Goal: Transaction & Acquisition: Purchase product/service

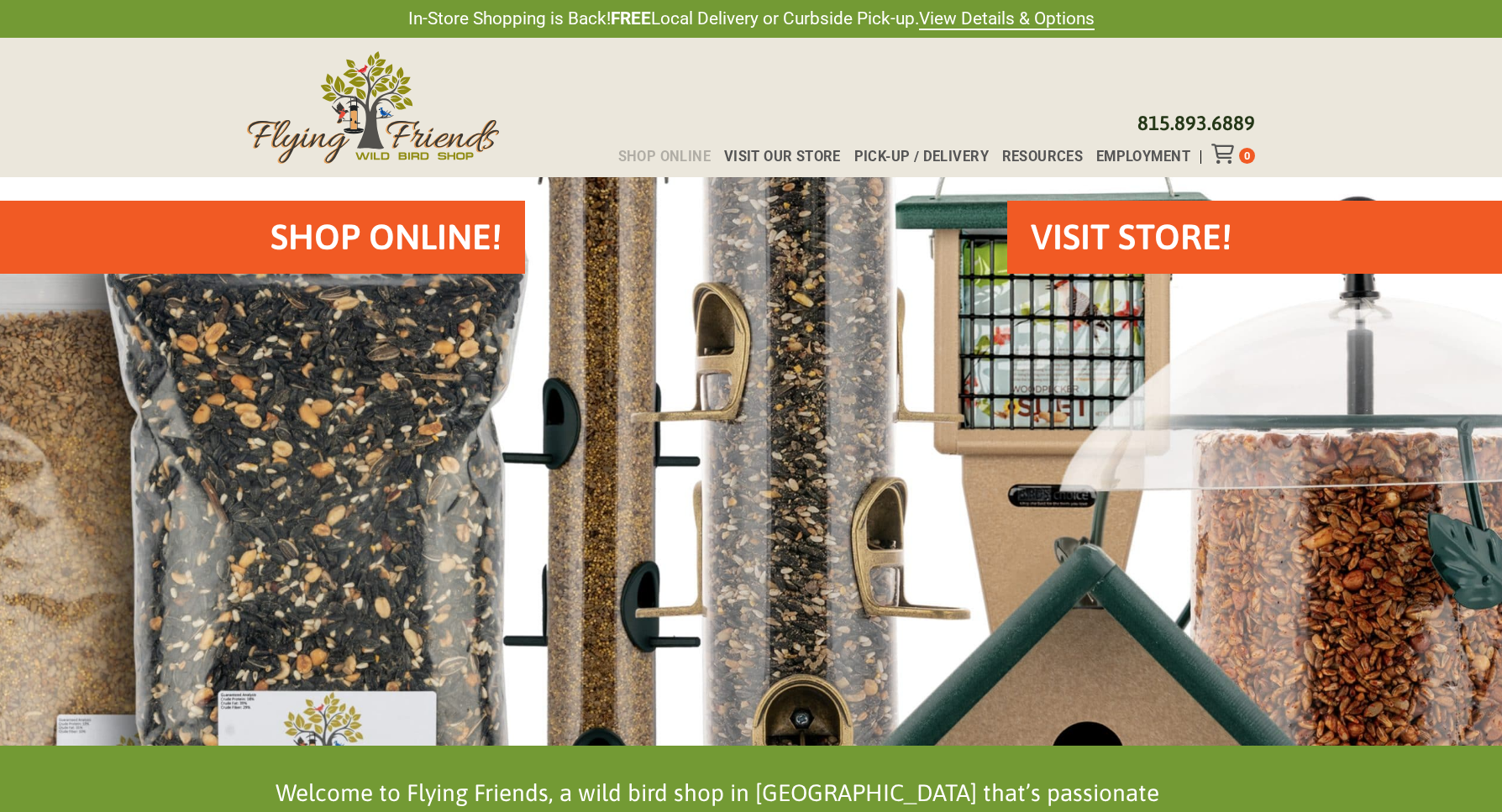
click at [674, 161] on span "Shop Online" at bounding box center [664, 157] width 93 height 14
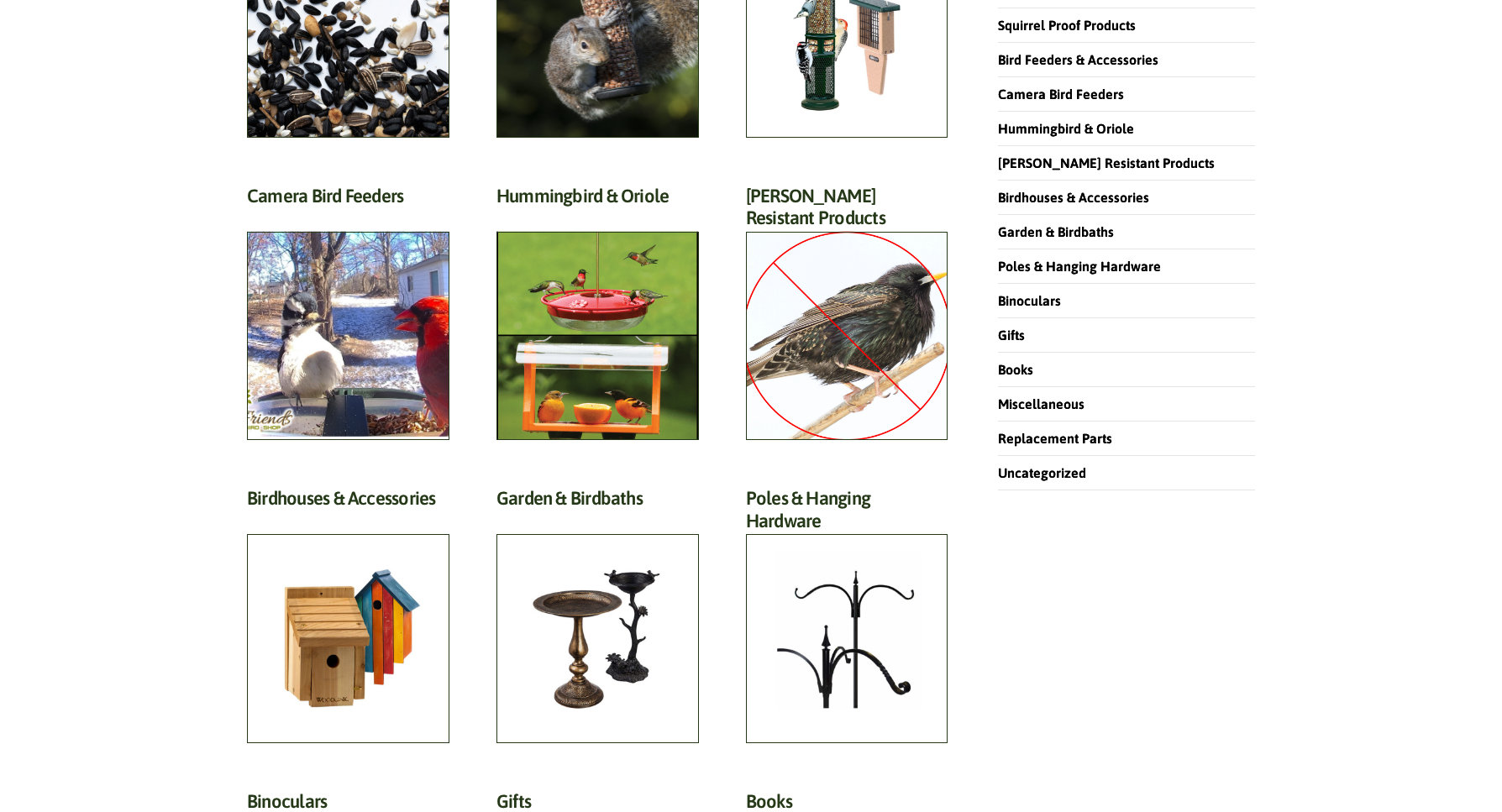
scroll to position [252, 0]
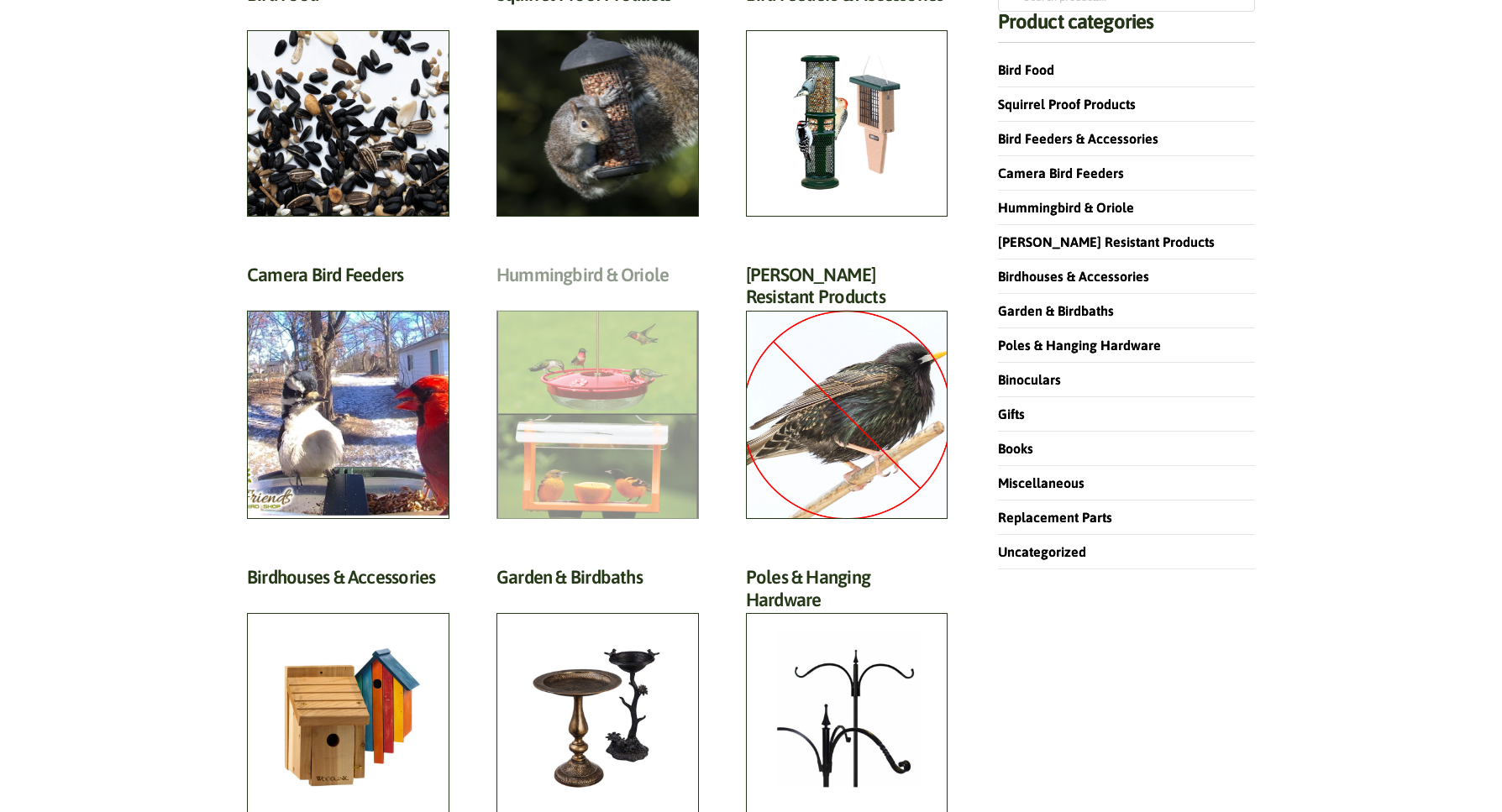
click at [596, 295] on h2 "Hummingbird & Oriole (46)" at bounding box center [598, 279] width 203 height 31
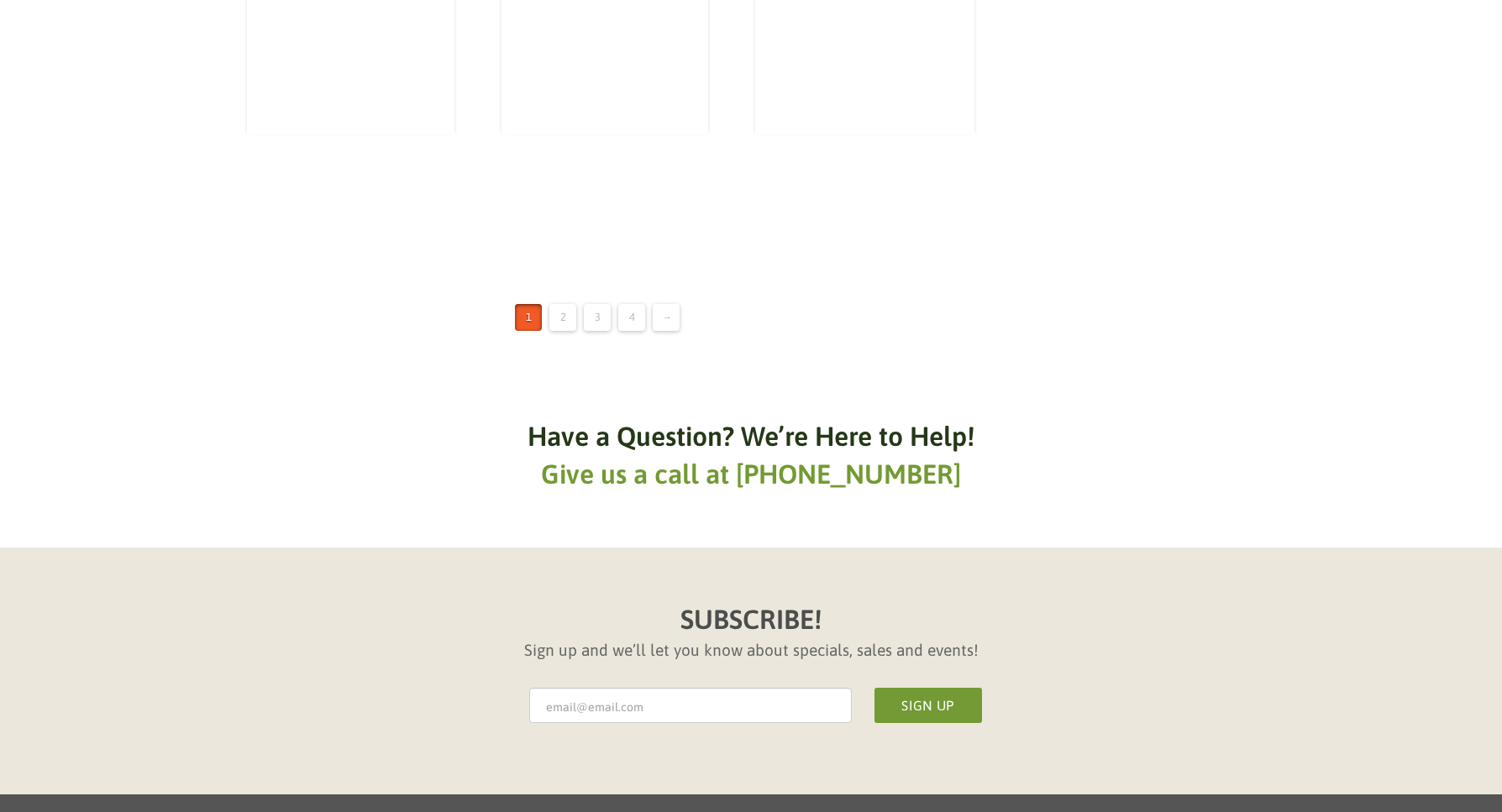
scroll to position [2687, 0]
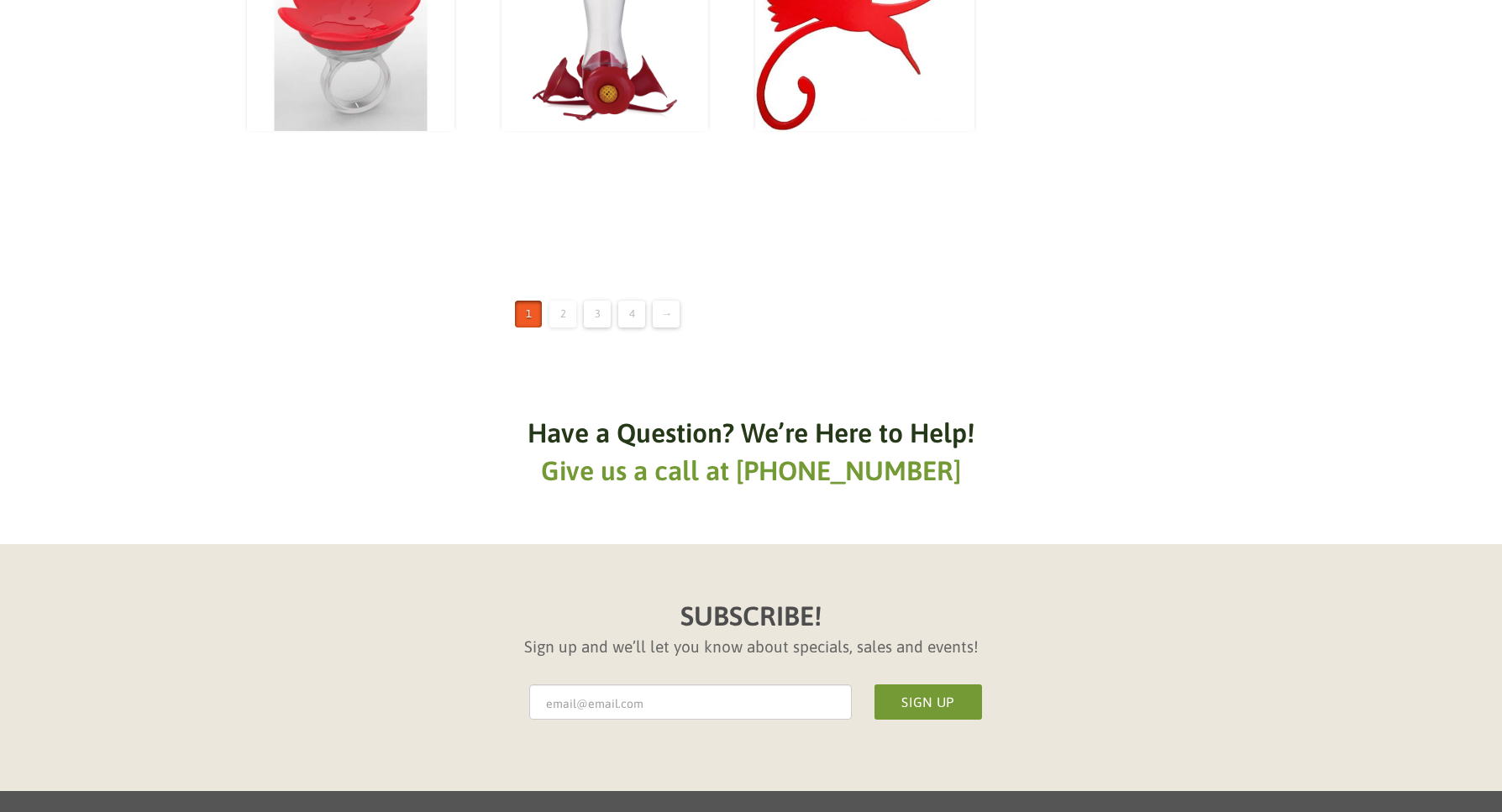
click at [560, 315] on link "2" at bounding box center [563, 314] width 27 height 27
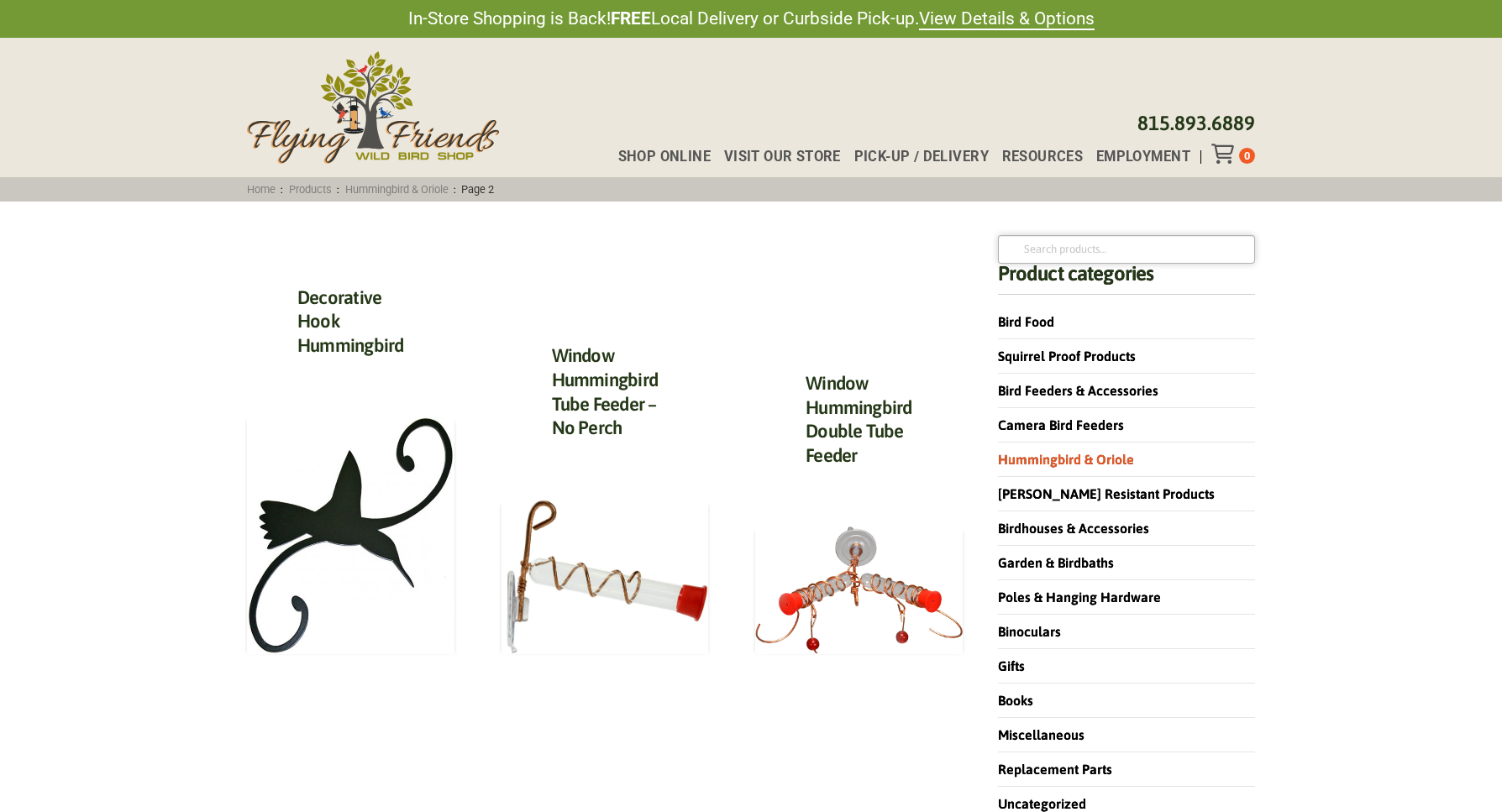
click at [1073, 245] on input "Search for:" at bounding box center [1127, 249] width 257 height 29
type input "heated birdbath"
click button "Search" at bounding box center [0, 0] width 0 height 0
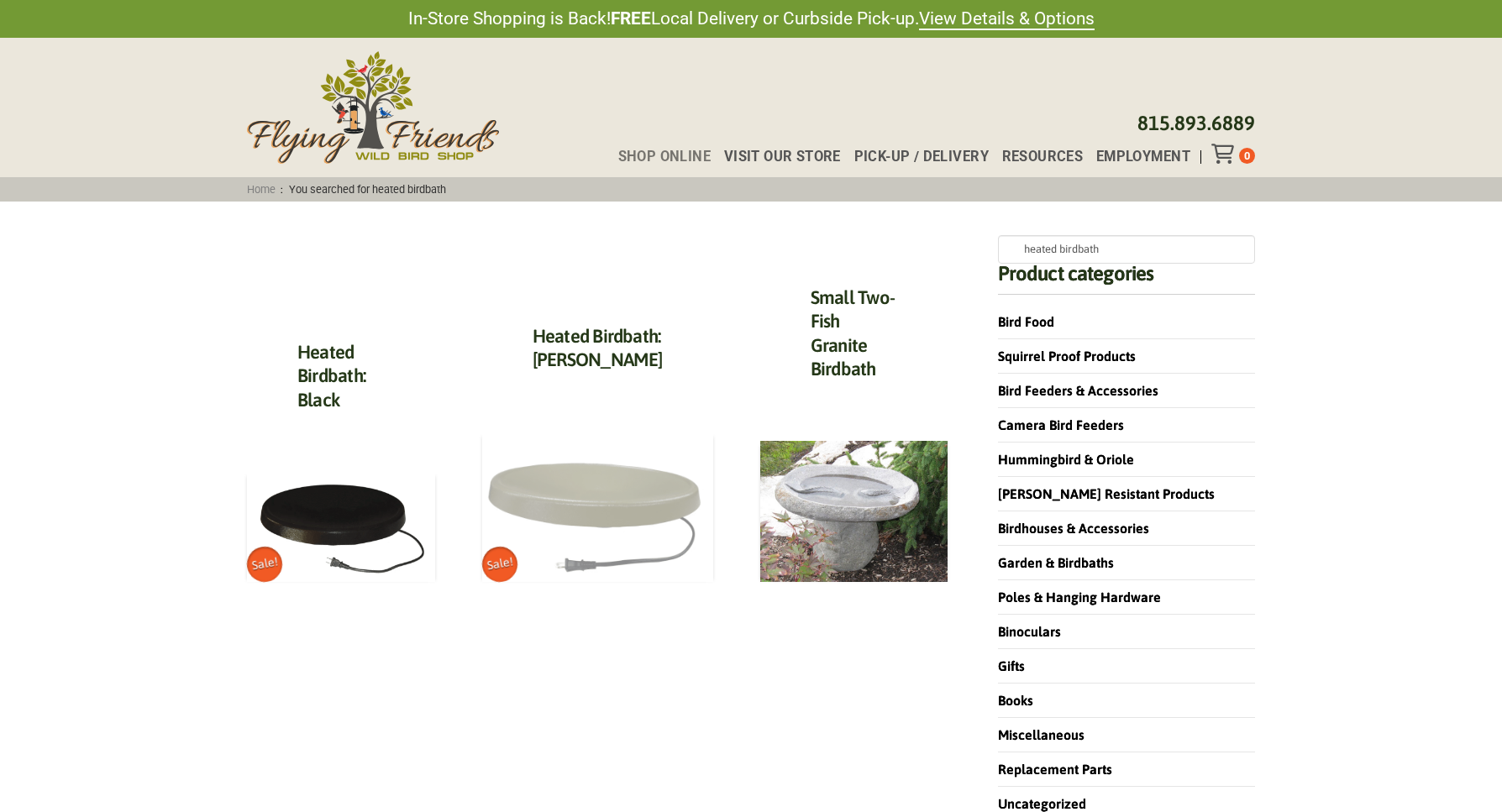
click at [579, 483] on img at bounding box center [597, 507] width 231 height 150
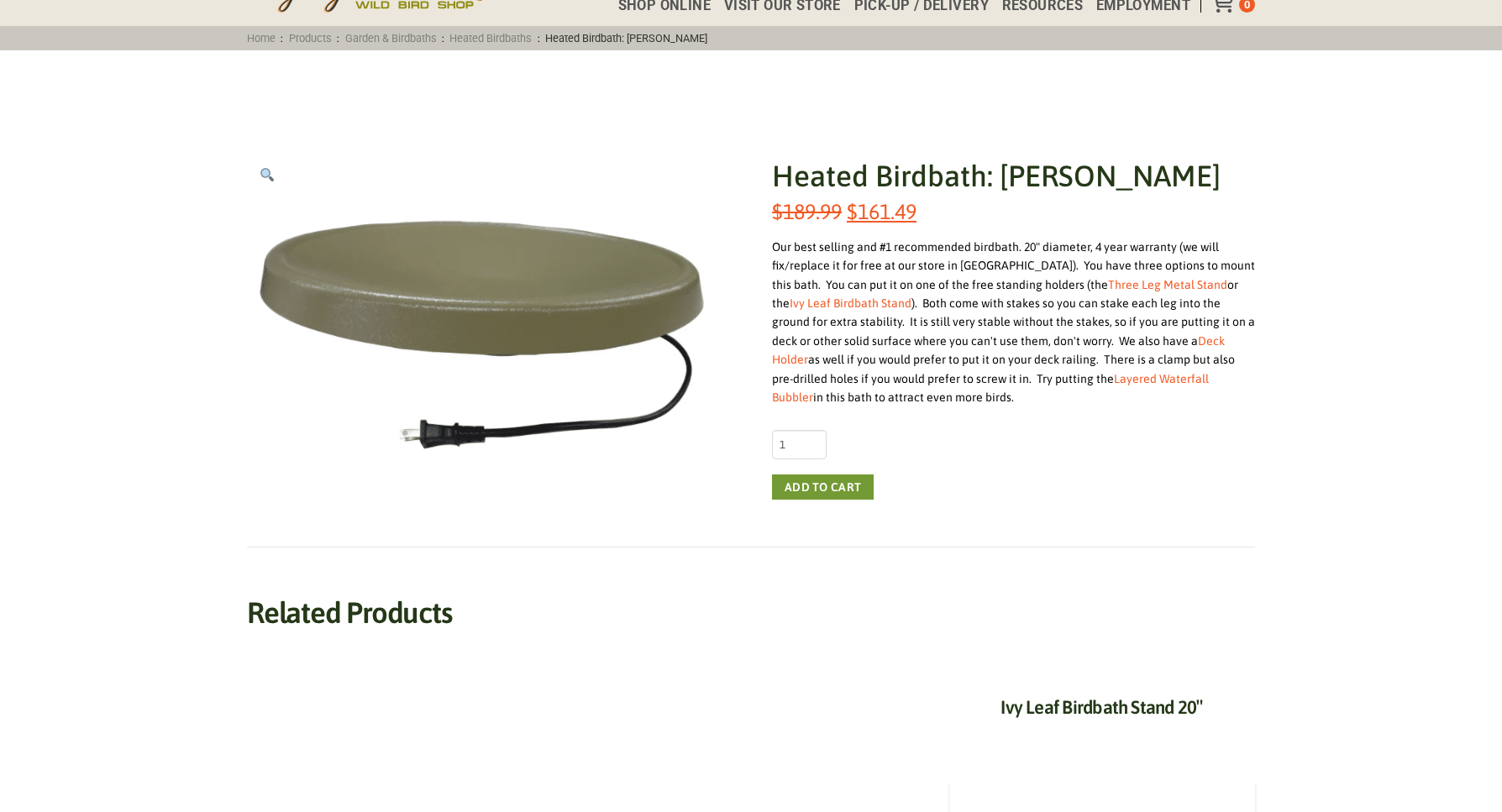
scroll to position [672, 0]
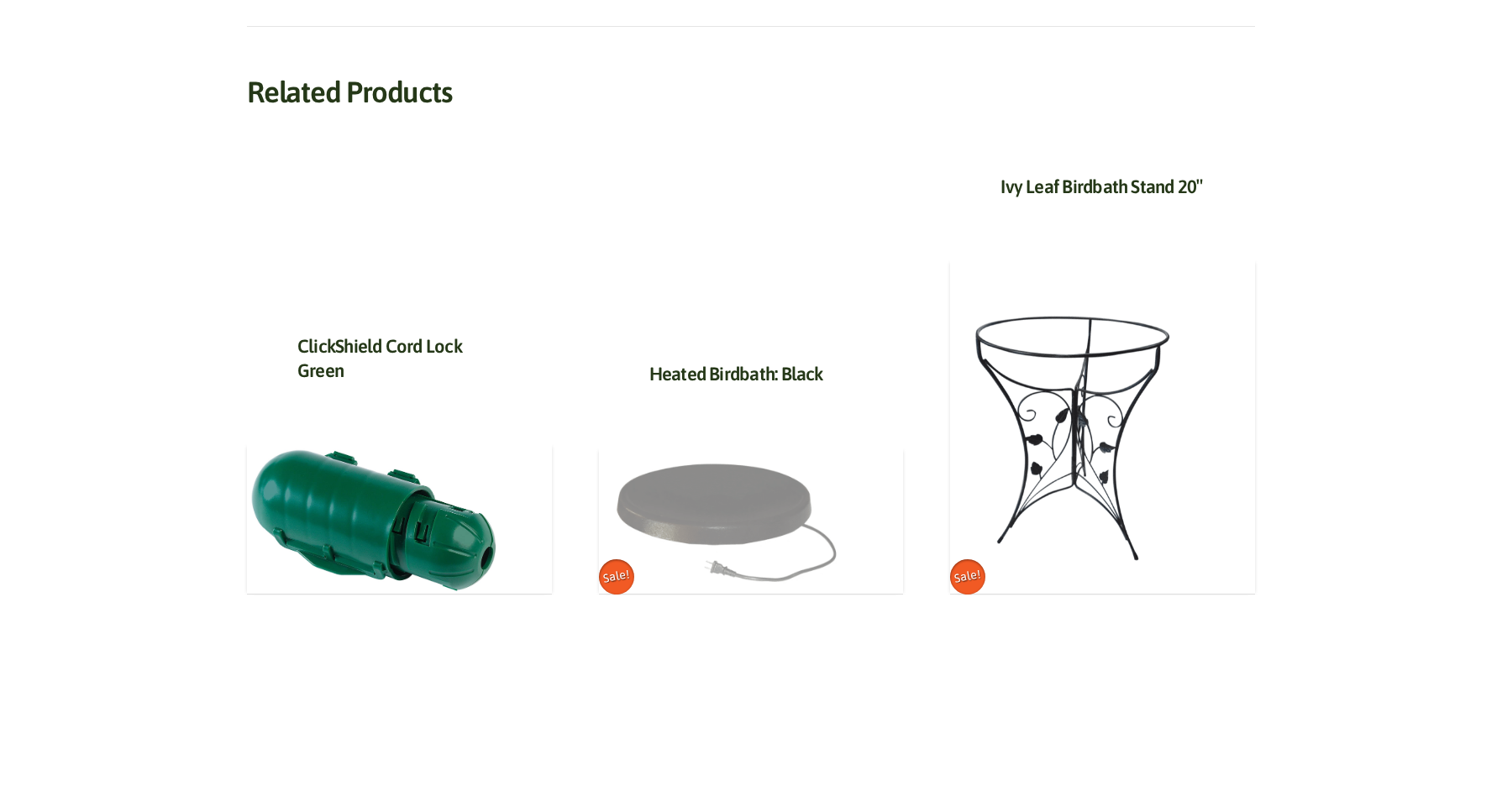
click at [696, 493] on img at bounding box center [725, 520] width 252 height 148
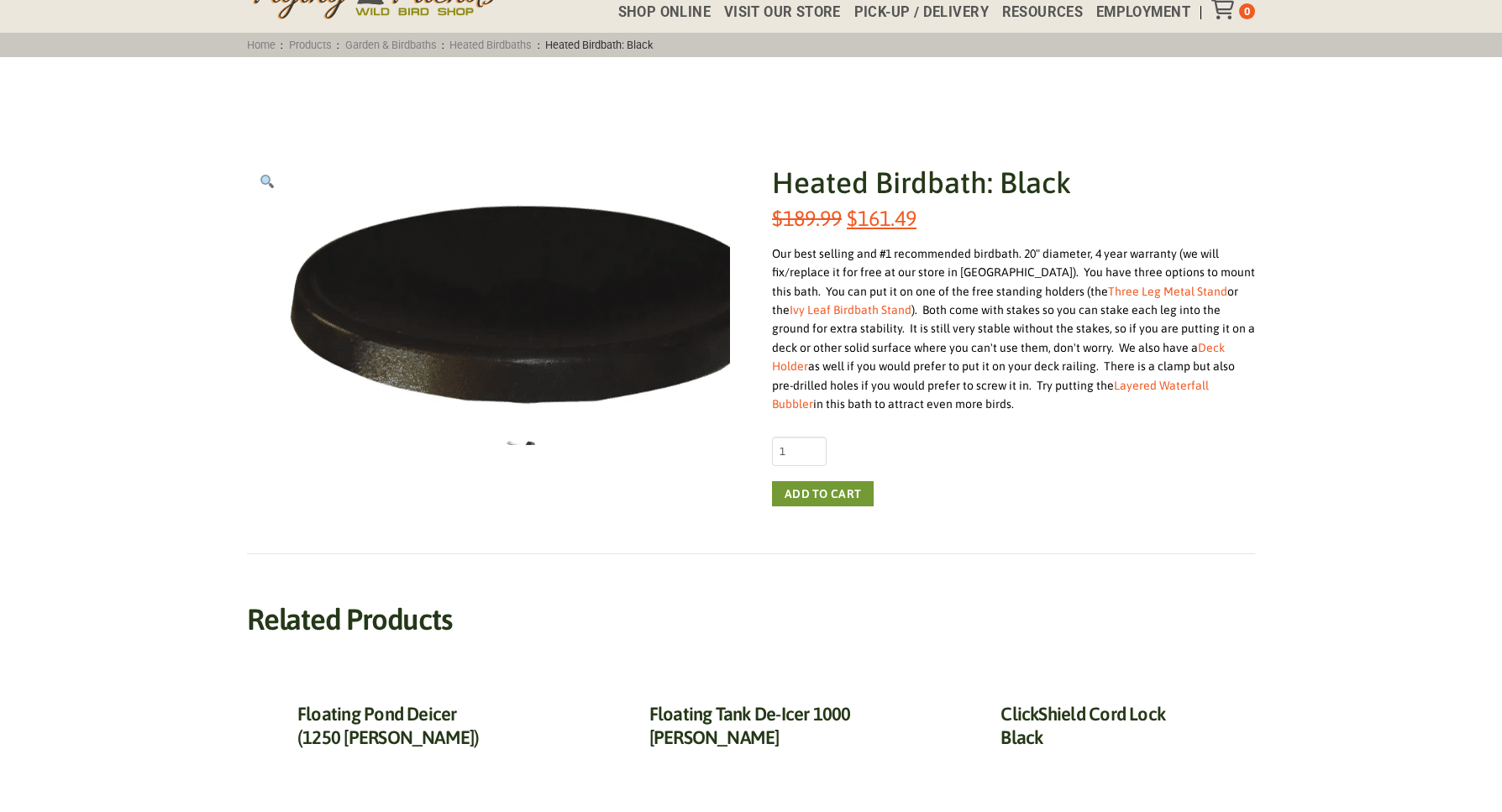
scroll to position [504, 0]
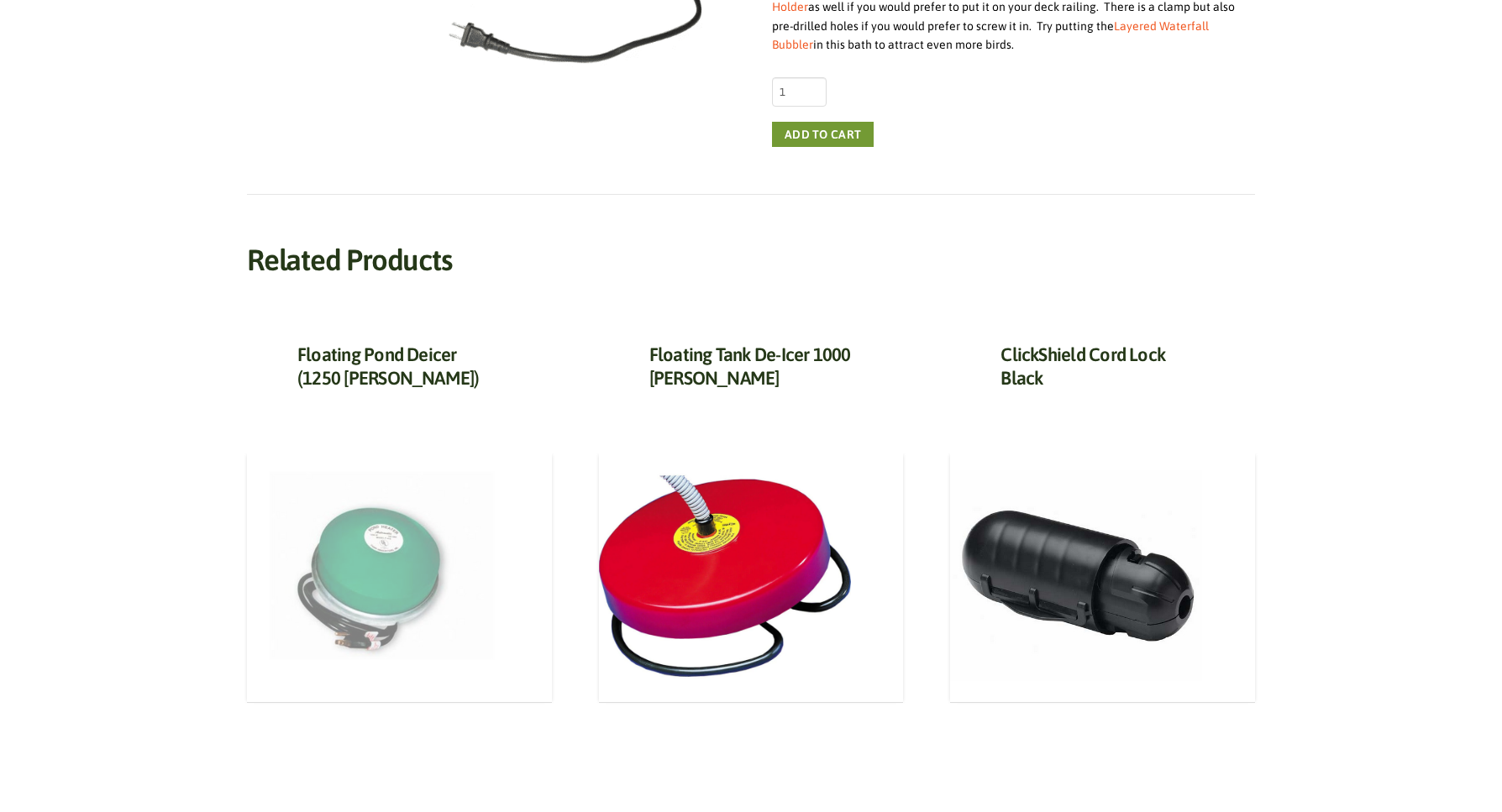
click at [369, 566] on img at bounding box center [373, 576] width 252 height 252
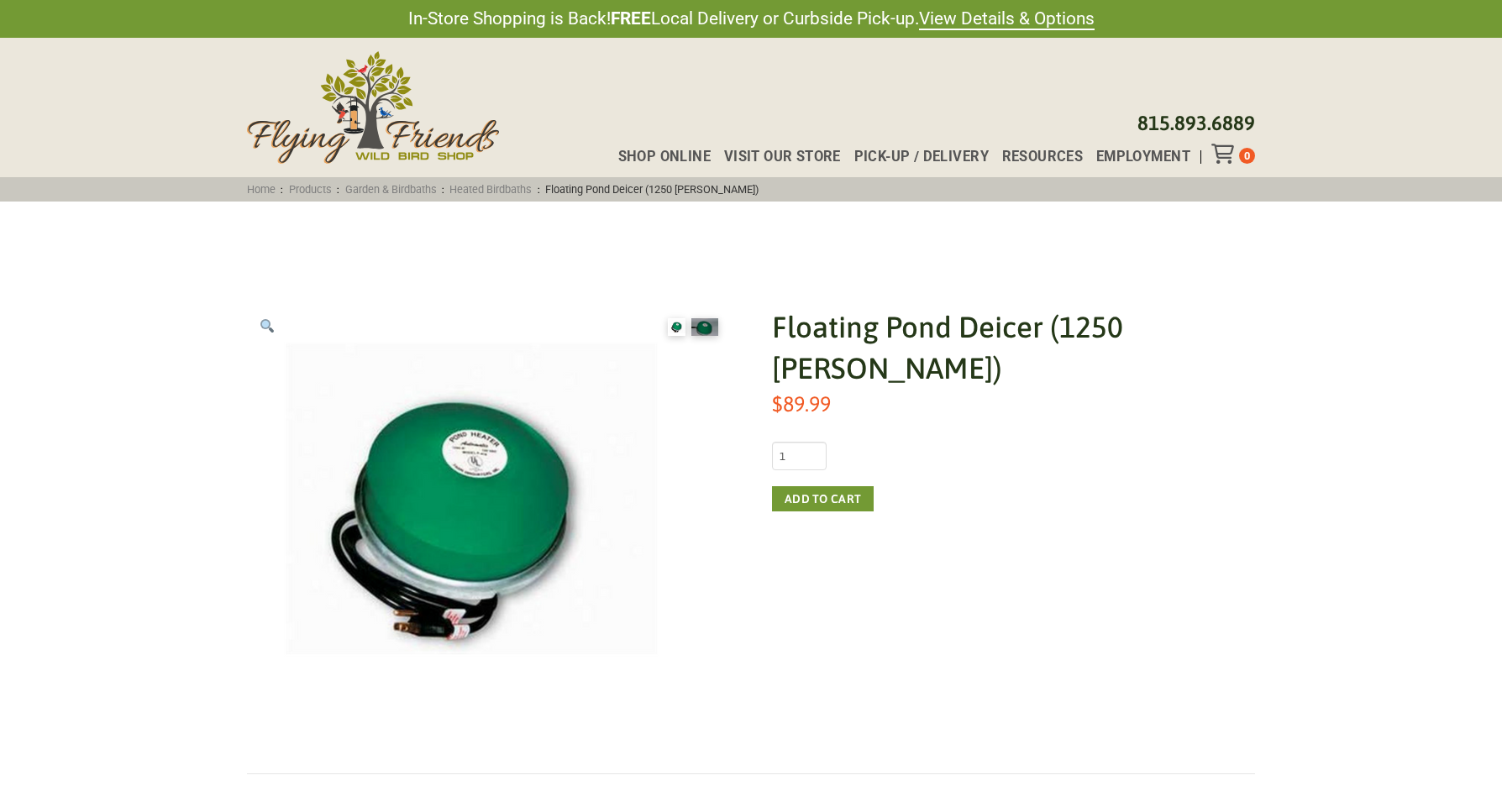
click at [892, 333] on h1 "Floating Pond Deicer (1250 [PERSON_NAME])" at bounding box center [1013, 347] width 483 height 82
click at [1084, 557] on div "Floating Pond Deicer (1250 [PERSON_NAME]) $ 89.99 Floating Pond Deicer (1250 [P…" at bounding box center [1013, 516] width 483 height 420
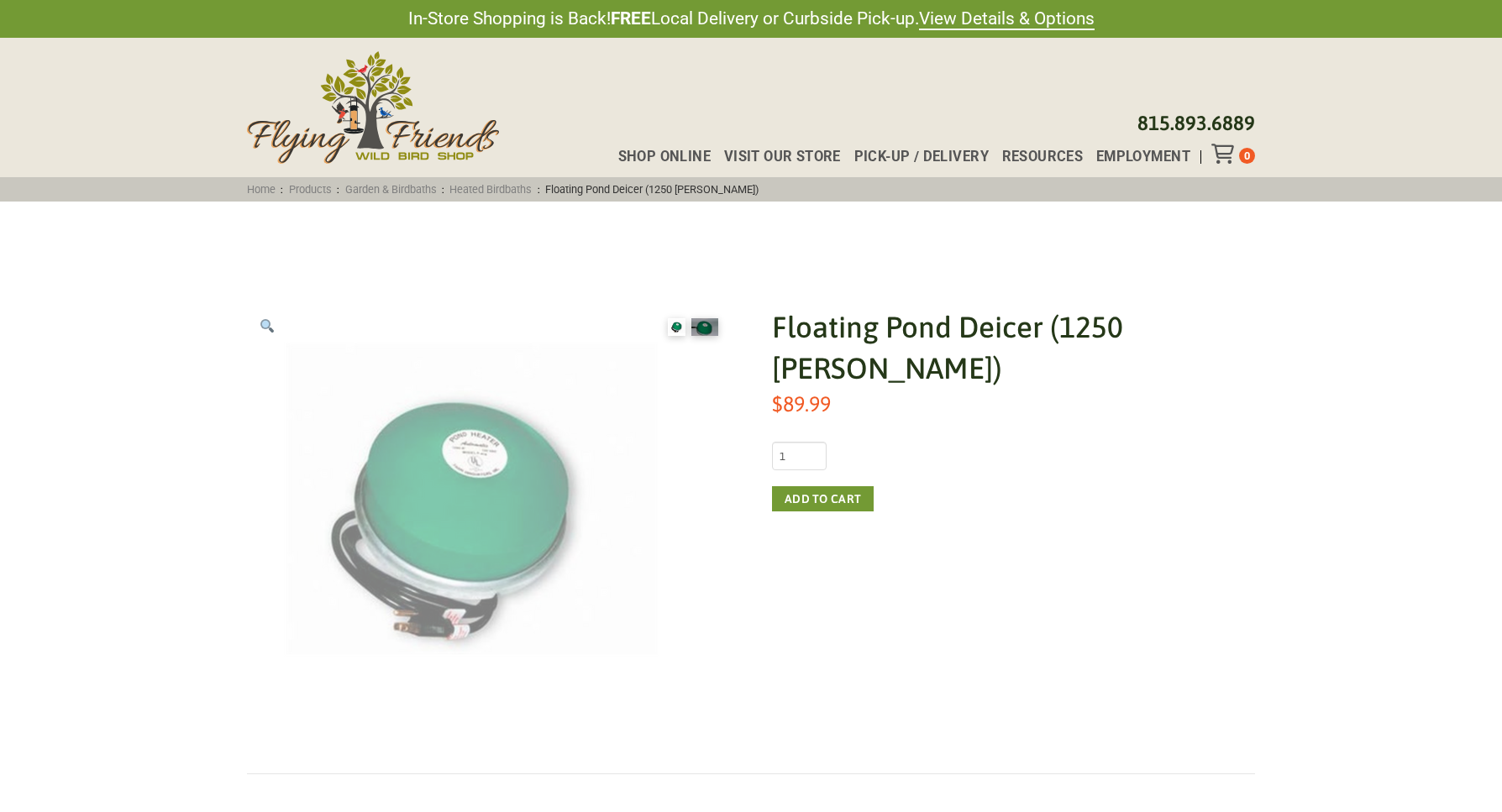
click at [443, 517] on img at bounding box center [456, 516] width 420 height 420
